Goal: Transaction & Acquisition: Purchase product/service

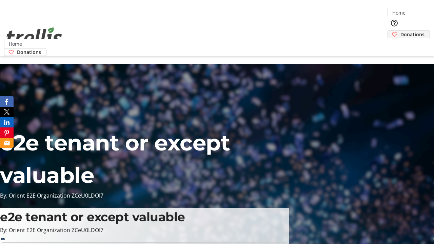
click at [400, 31] on span "Donations" at bounding box center [412, 34] width 24 height 7
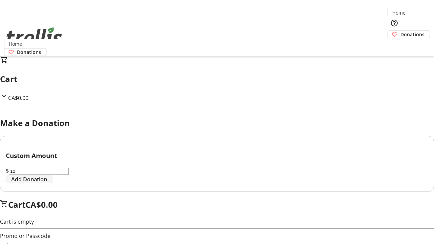
click at [47, 183] on span "Add Donation" at bounding box center [29, 179] width 36 height 8
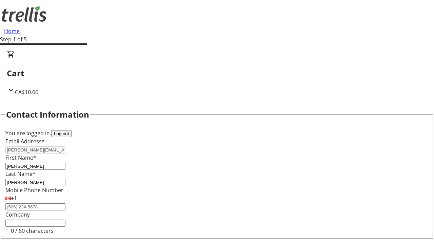
select select "CA"
select select "BC"
type input "Kelowna"
type input "V1Y 0C2"
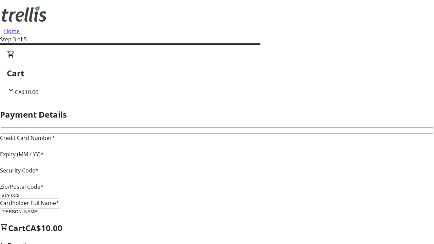
type input "V1Y 0C2"
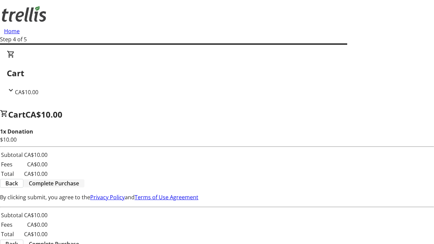
click at [79, 179] on span "Complete Purchase" at bounding box center [54, 183] width 50 height 8
